Goal: Task Accomplishment & Management: Manage account settings

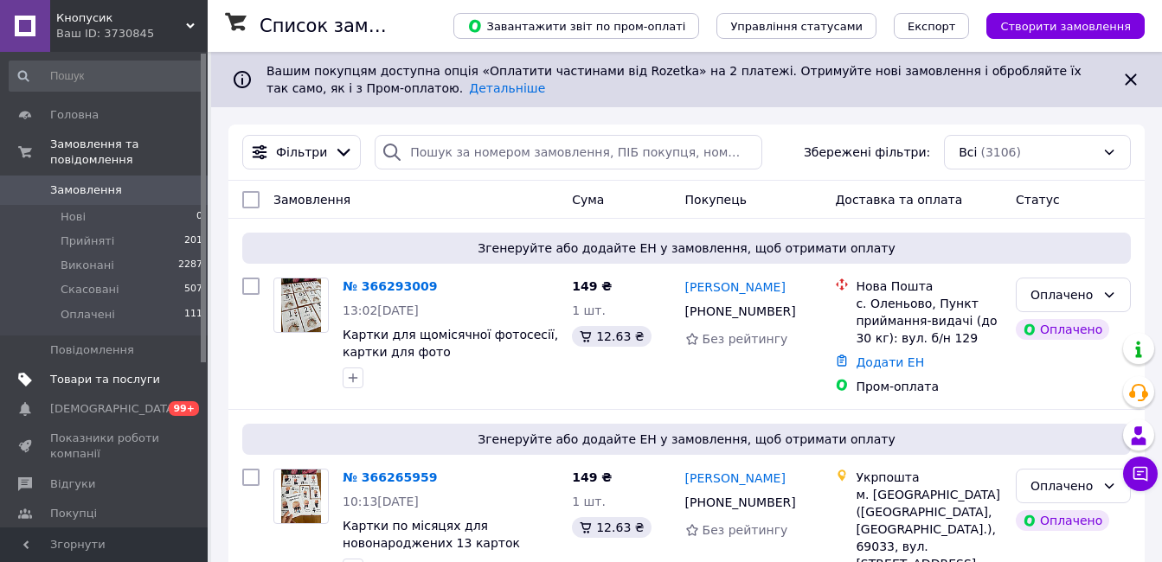
click at [93, 372] on span "Товари та послуги" at bounding box center [105, 380] width 110 height 16
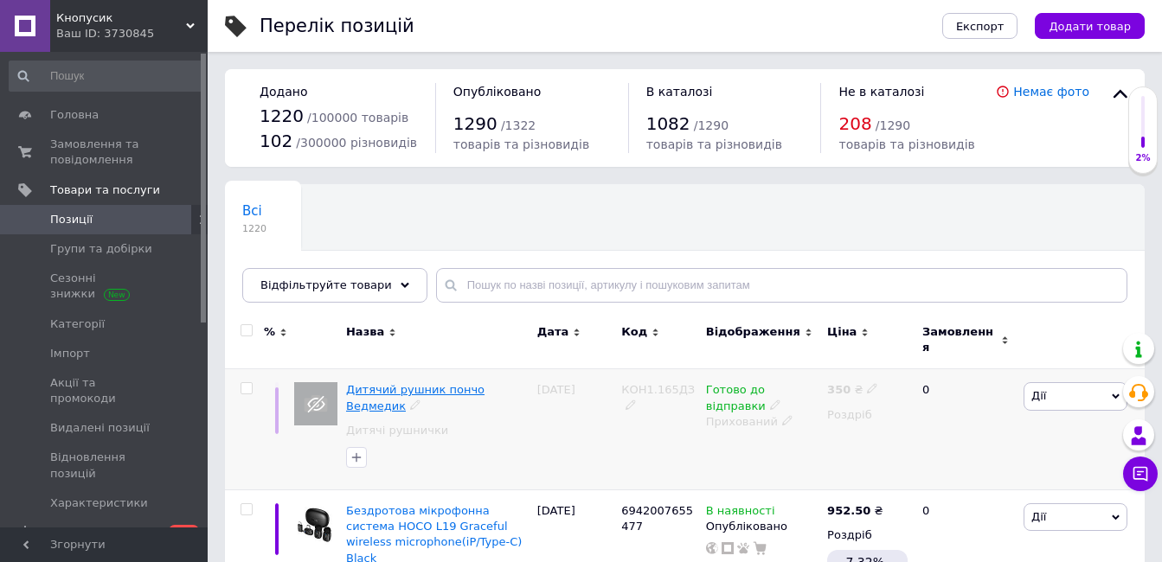
click at [431, 383] on span "Дитячий рушник пончо Ведмедик" at bounding box center [415, 397] width 138 height 29
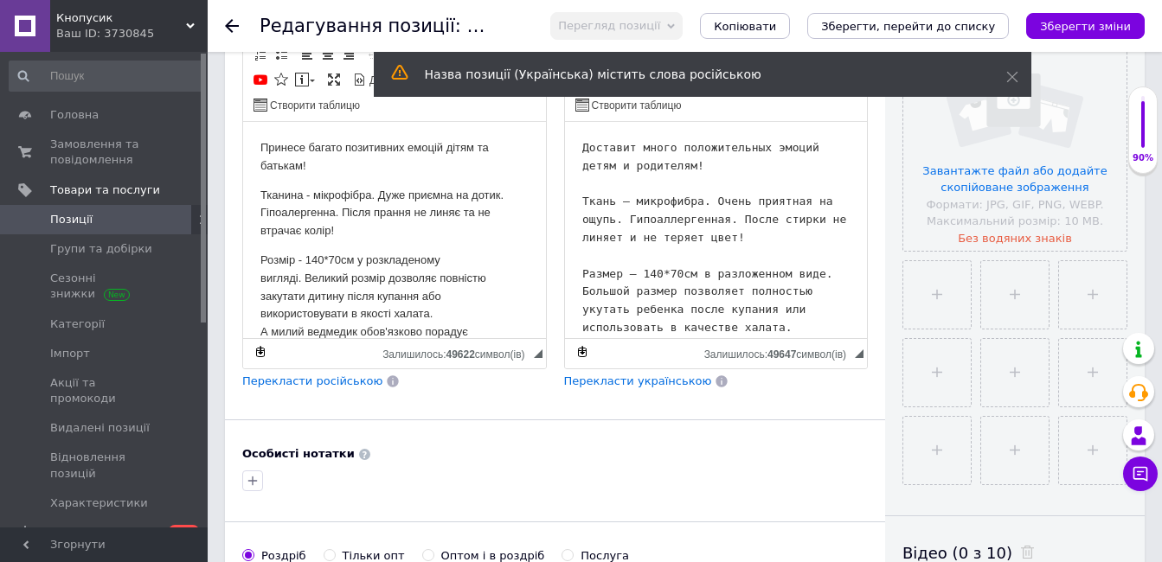
scroll to position [404, 0]
click at [1030, 160] on input "file" at bounding box center [1014, 138] width 223 height 223
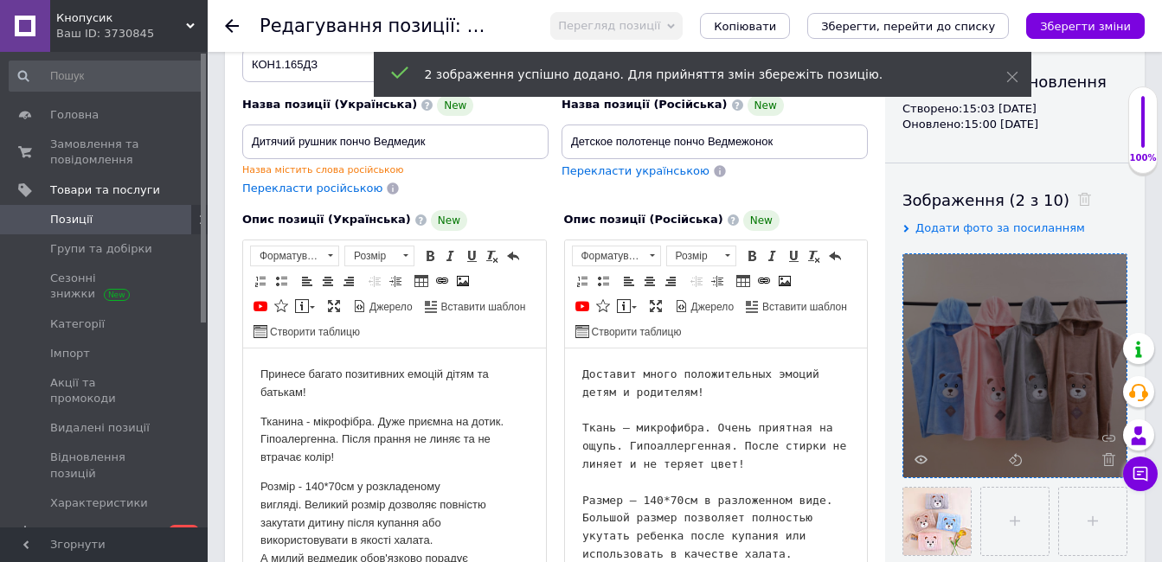
scroll to position [158, 0]
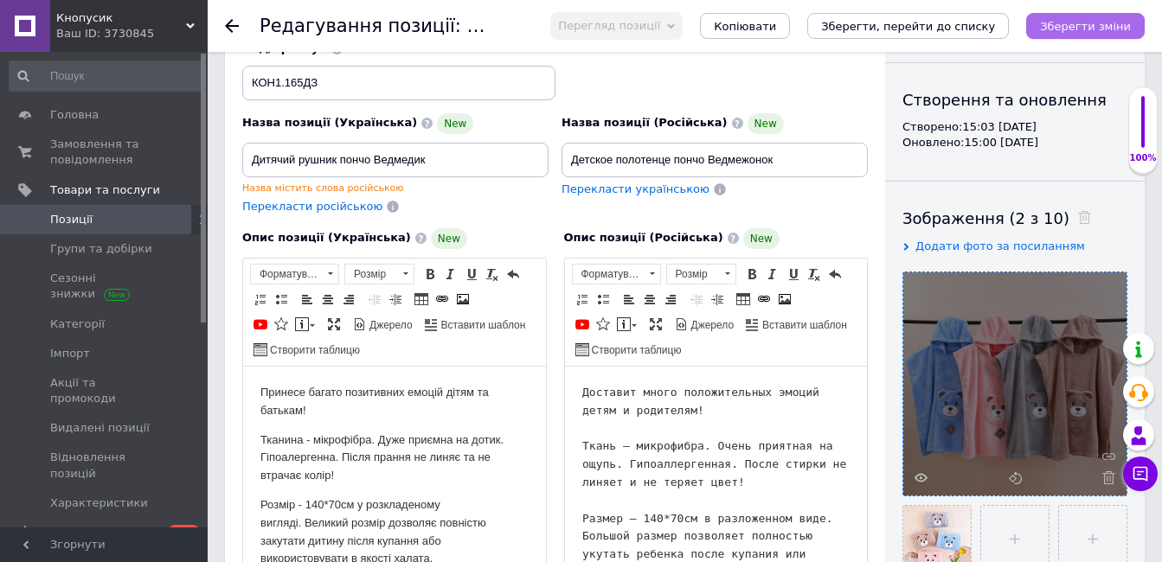
click at [1105, 22] on icon "Зберегти зміни" at bounding box center [1085, 26] width 91 height 13
click at [61, 525] on span "[DEMOGRAPHIC_DATA]" at bounding box center [114, 533] width 128 height 16
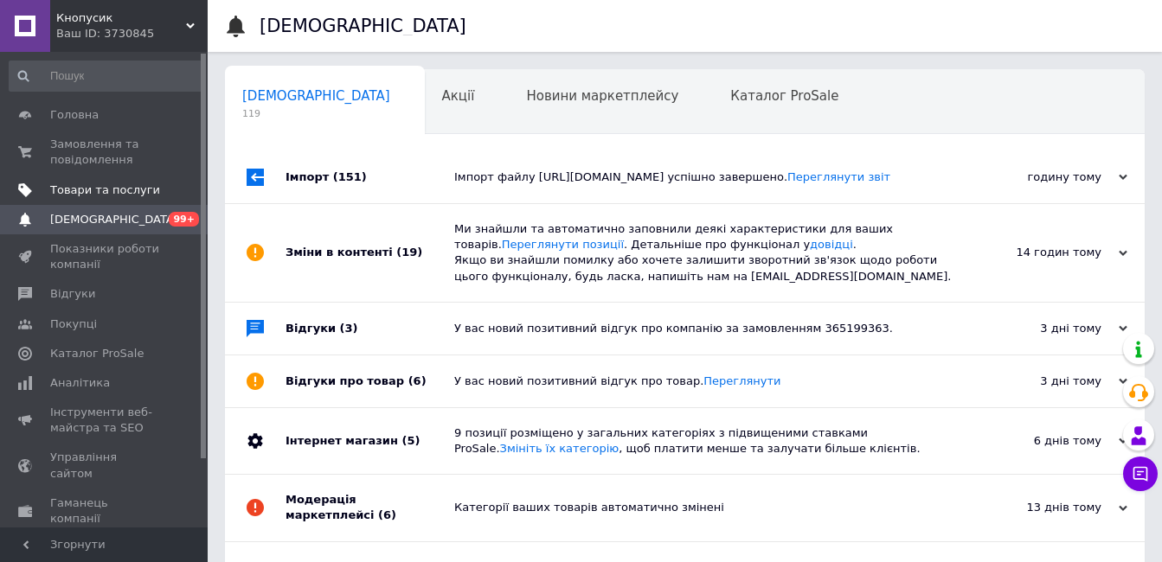
click at [118, 187] on span "Товари та послуги" at bounding box center [105, 191] width 110 height 16
